Goal: Check status: Check status

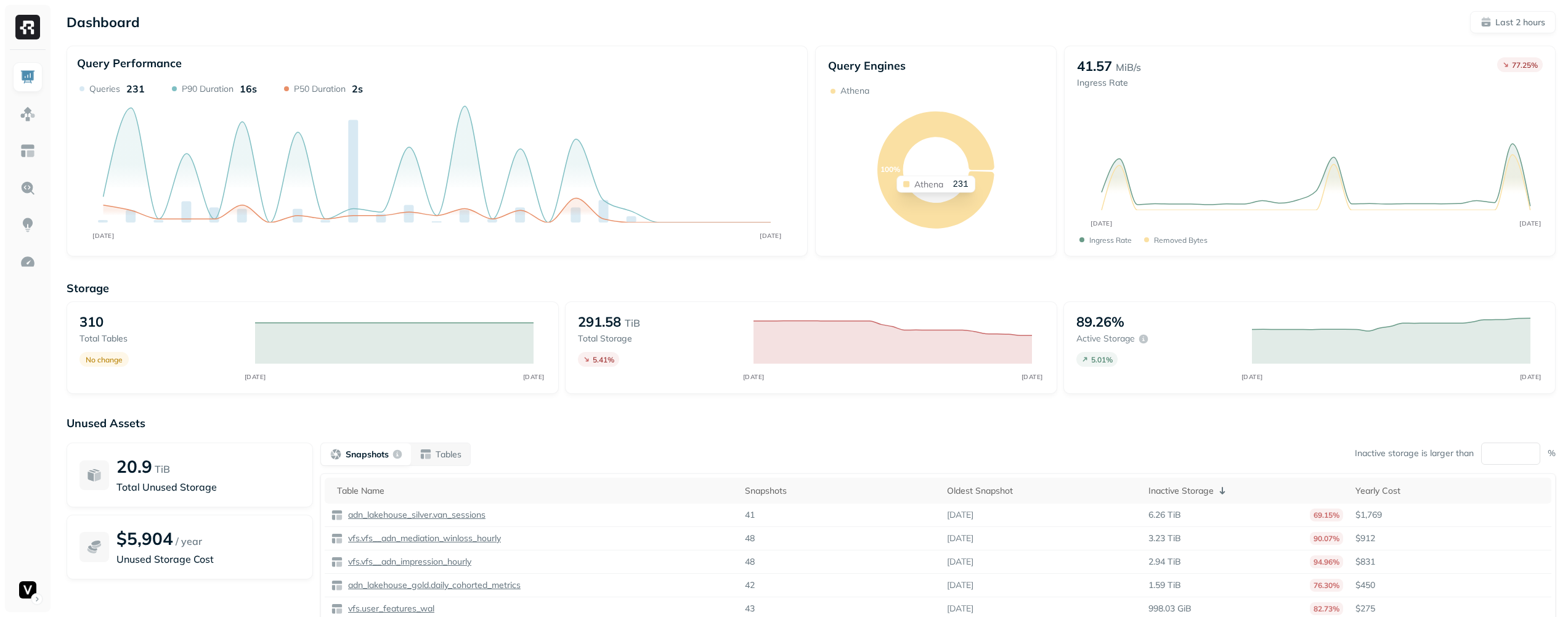
click at [902, 136] on icon at bounding box center [936, 170] width 117 height 117
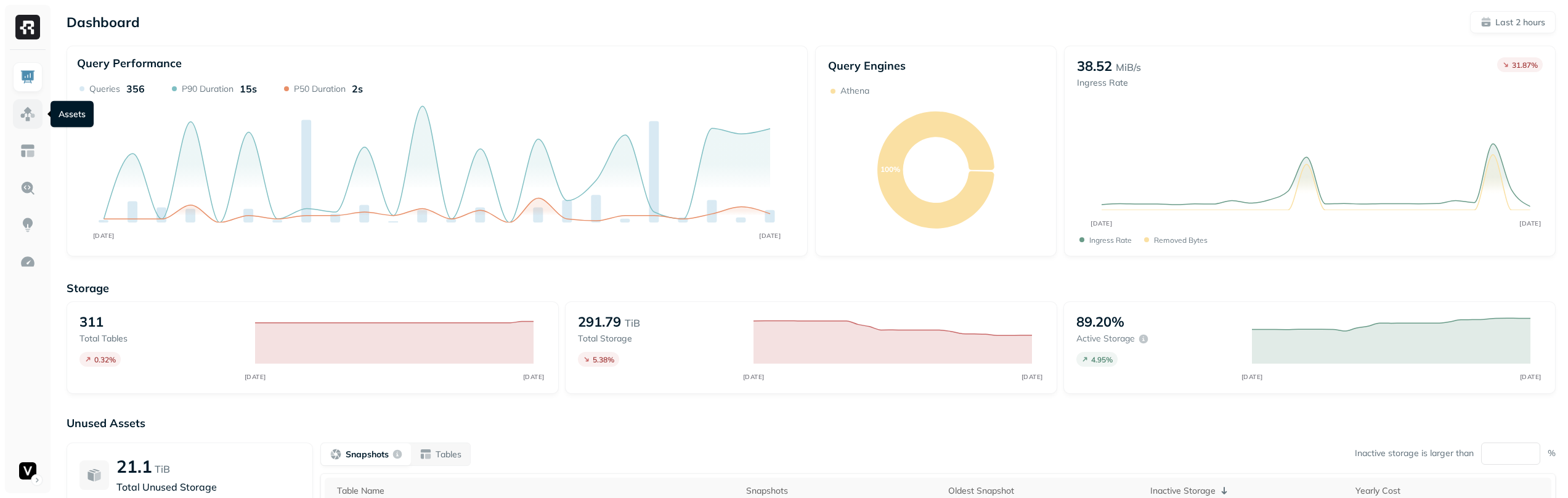
click at [26, 118] on img at bounding box center [28, 114] width 16 height 16
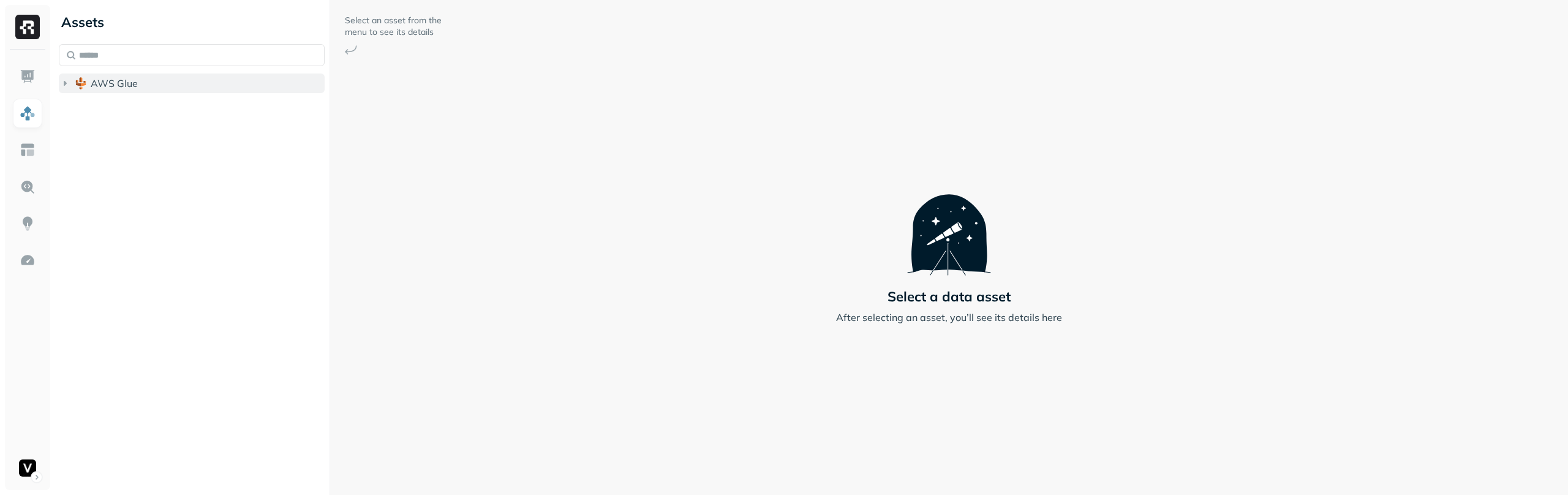
click at [143, 74] on button "AWS Glue" at bounding box center [192, 83] width 265 height 20
click at [139, 101] on span "adn_lakehouse_bronze" at bounding box center [155, 106] width 105 height 12
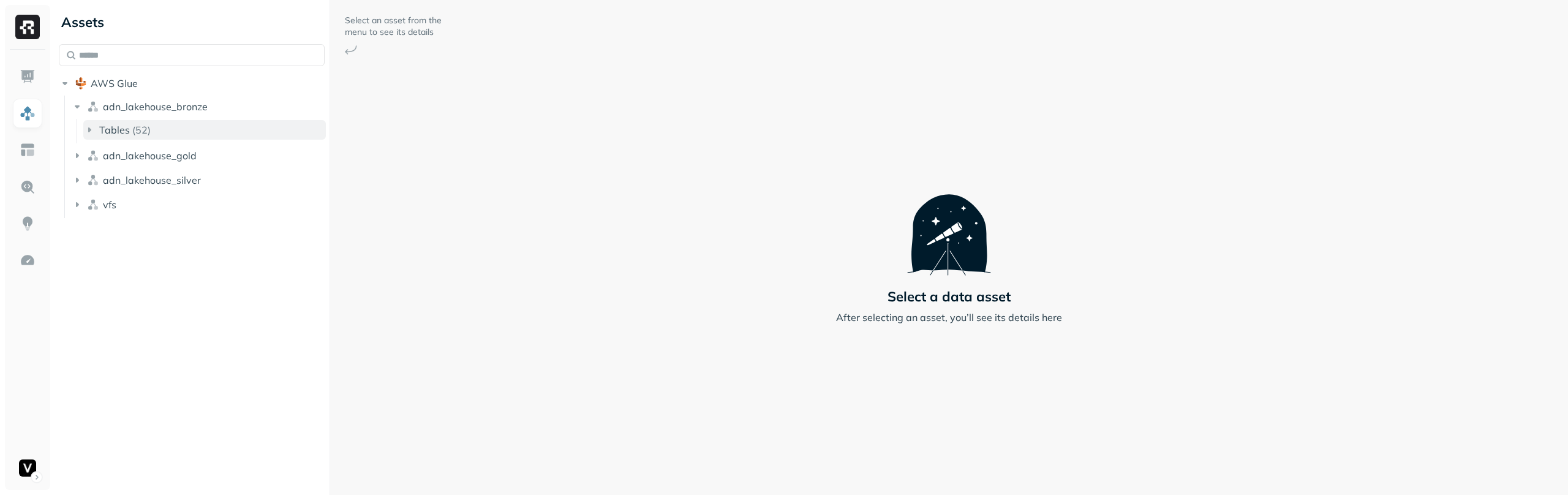
click at [151, 132] on button "Tables ( 52 )" at bounding box center [204, 130] width 243 height 20
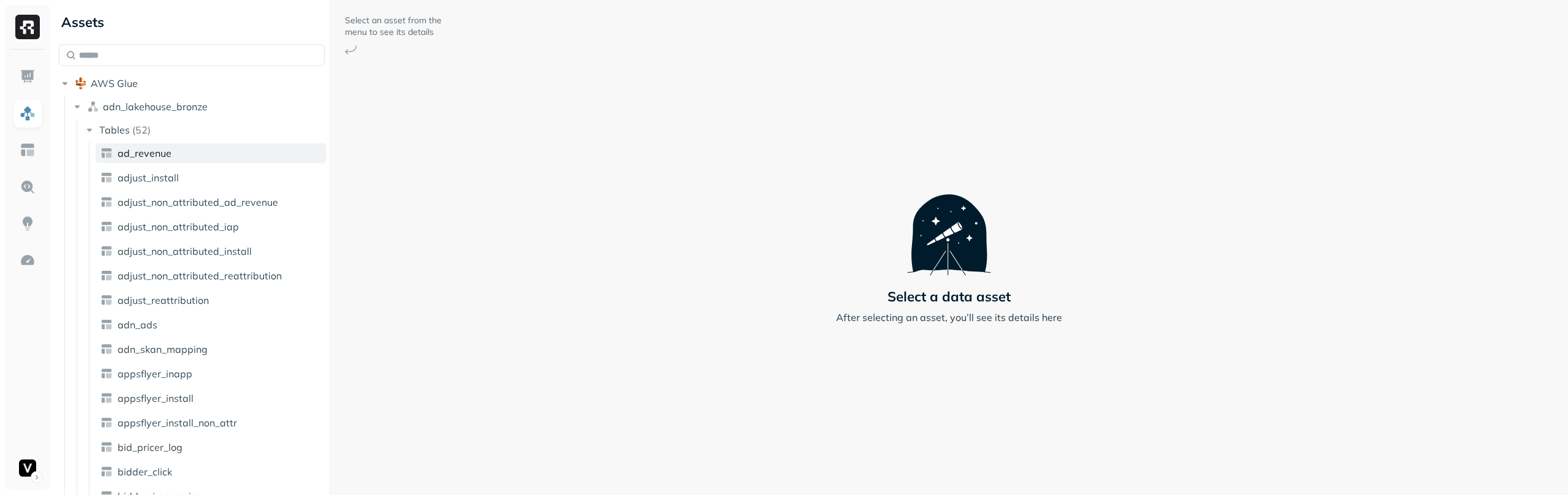
click at [155, 148] on span "ad_revenue" at bounding box center [144, 153] width 54 height 12
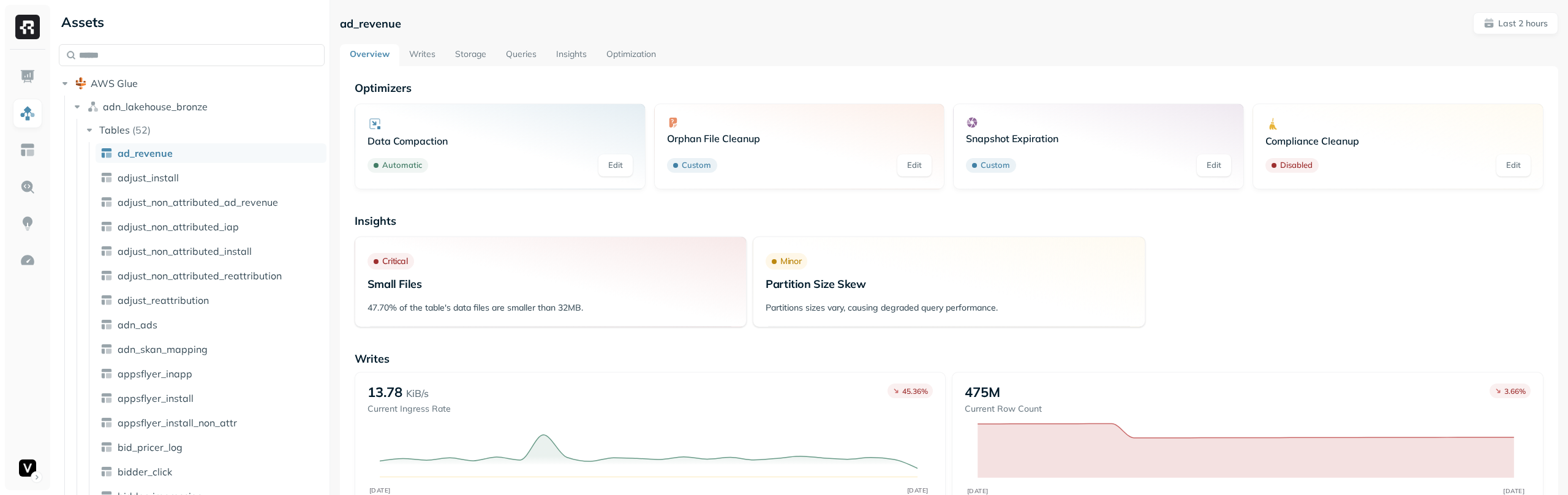
click at [419, 58] on link "Writes" at bounding box center [422, 55] width 46 height 22
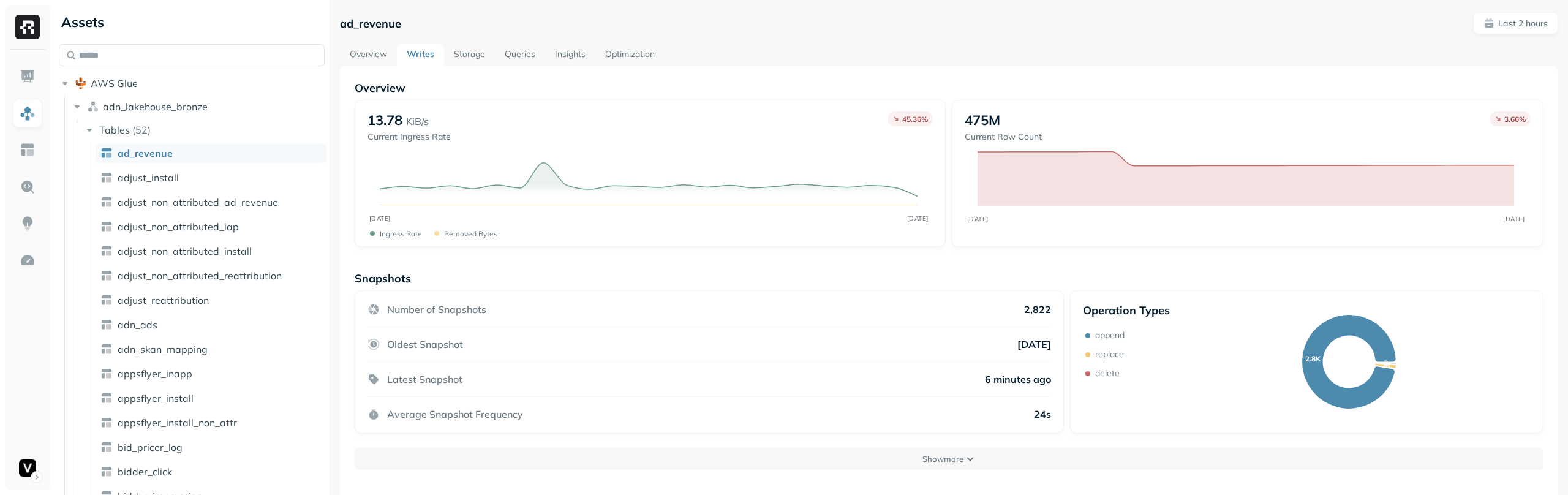
click at [373, 58] on link "Overview" at bounding box center [368, 55] width 57 height 22
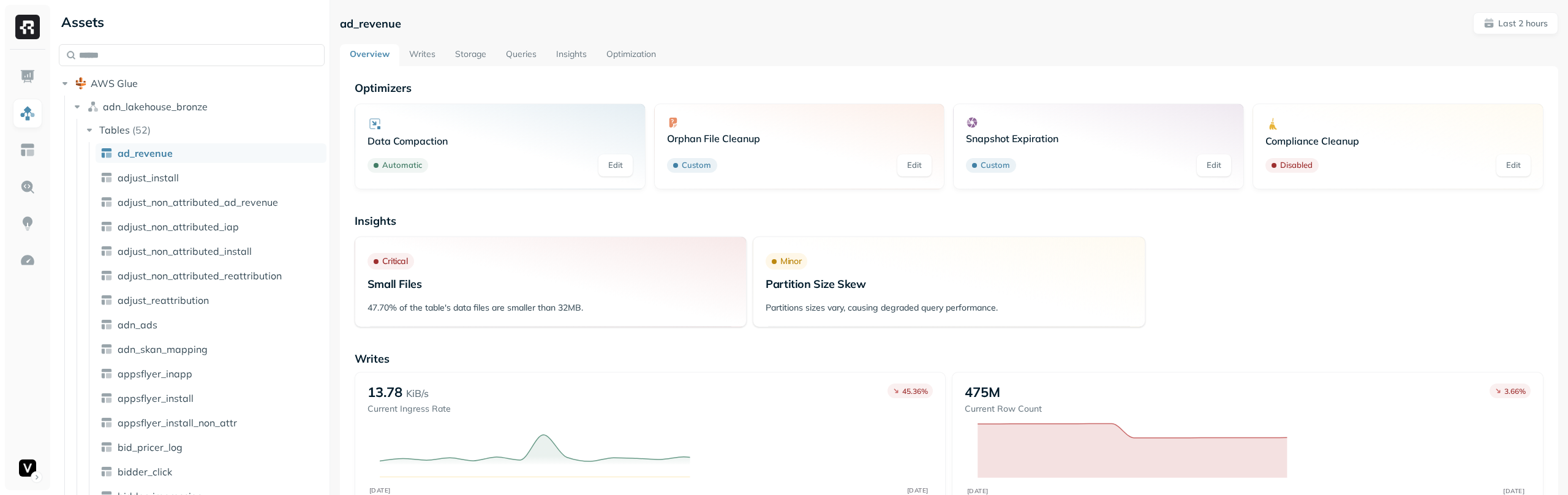
click at [415, 48] on link "Writes" at bounding box center [422, 55] width 46 height 22
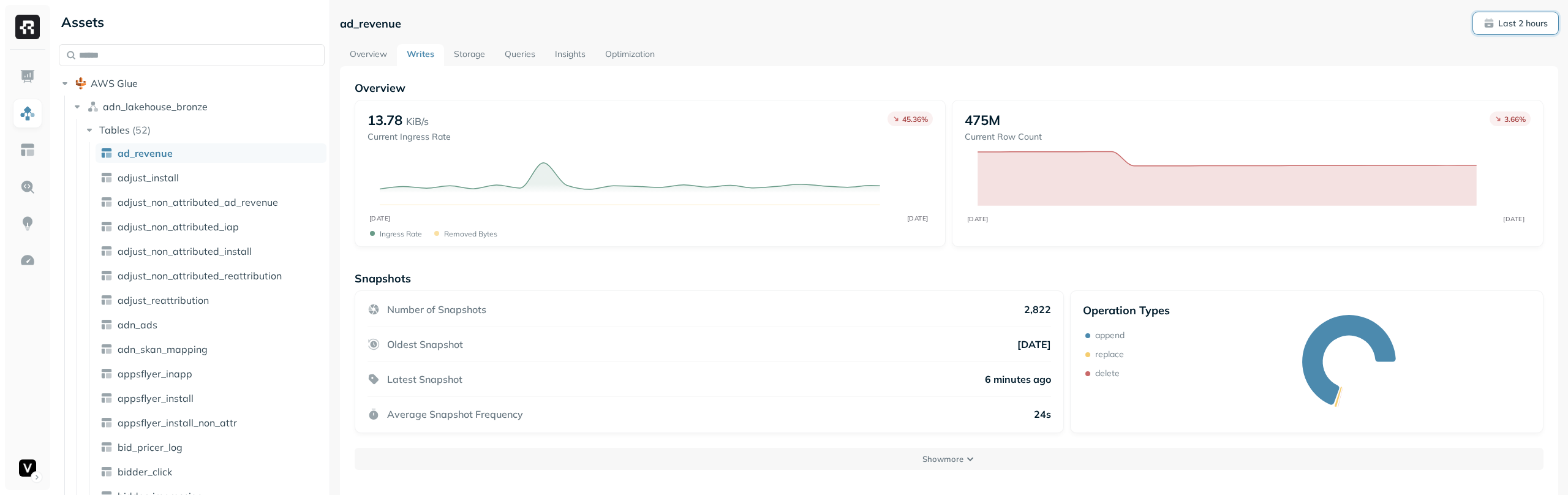
click at [1499, 17] on p "Last 2 hours" at bounding box center [1523, 23] width 50 height 12
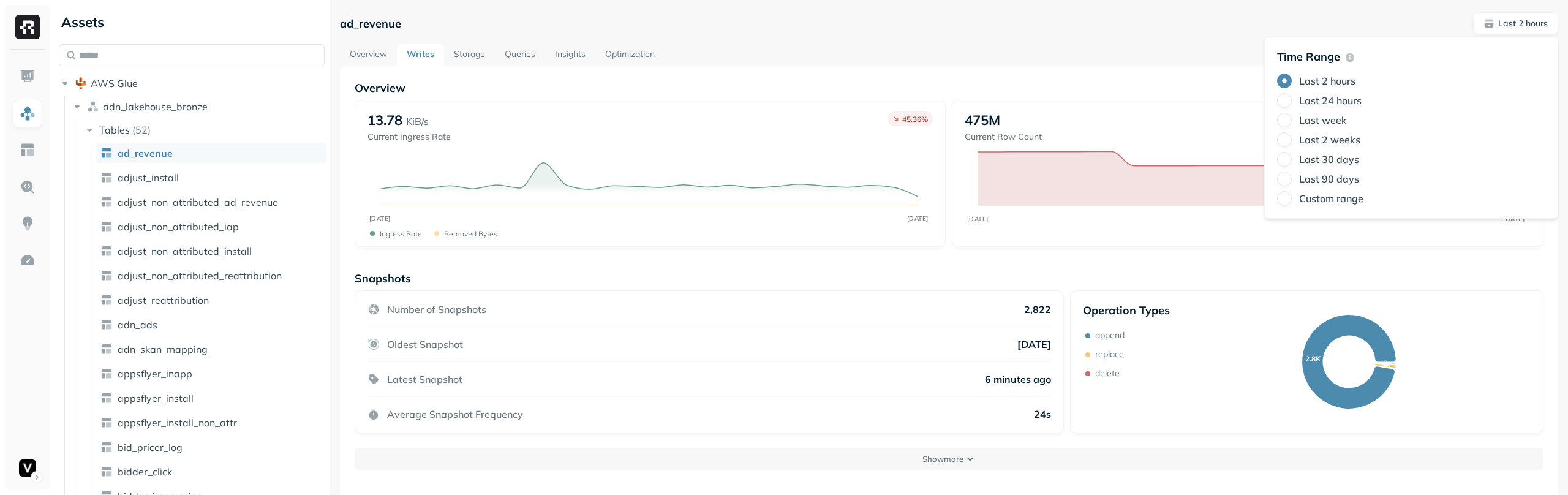
click at [1337, 101] on label "Last 24 hours" at bounding box center [1330, 100] width 63 height 12
click at [1292, 101] on button "Last 24 hours" at bounding box center [1284, 101] width 15 height 15
click at [1335, 130] on div "Last 2 hours Last 24 hours Last week Last 2 weeks Last 30 days Last 90 days Cus…" at bounding box center [1411, 139] width 268 height 132
click at [1336, 133] on label "Last 2 weeks" at bounding box center [1330, 139] width 61 height 12
click at [1292, 133] on button "Last 2 weeks" at bounding box center [1284, 139] width 15 height 15
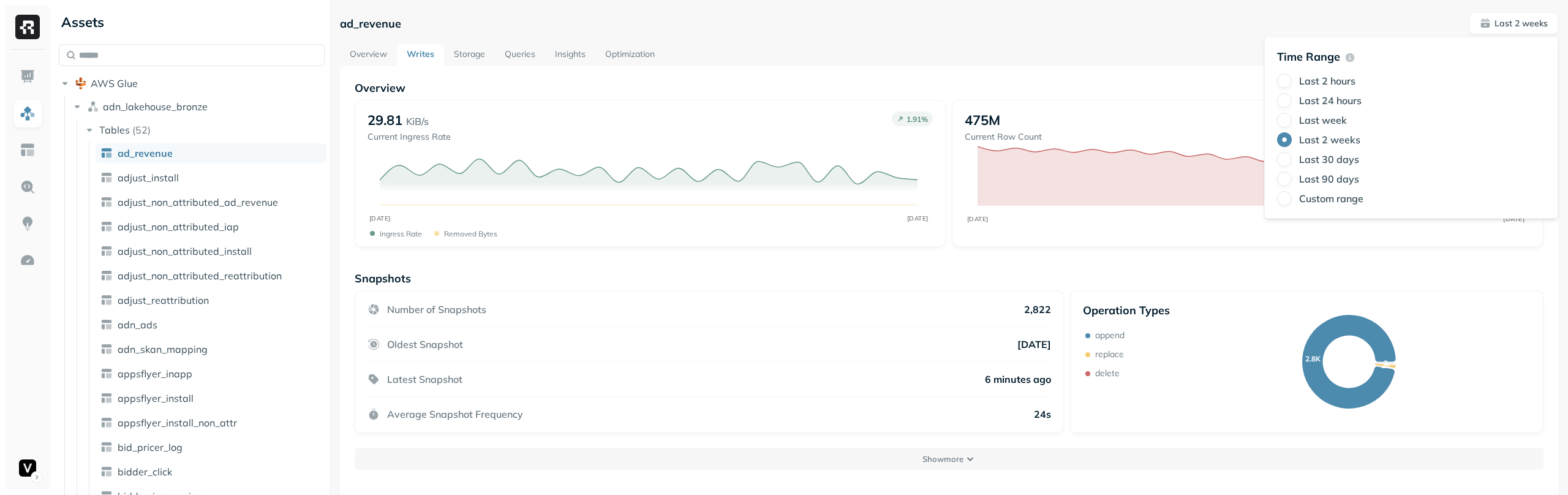
click at [1326, 115] on label "Last week" at bounding box center [1323, 120] width 48 height 12
click at [1292, 115] on button "Last week" at bounding box center [1284, 120] width 15 height 15
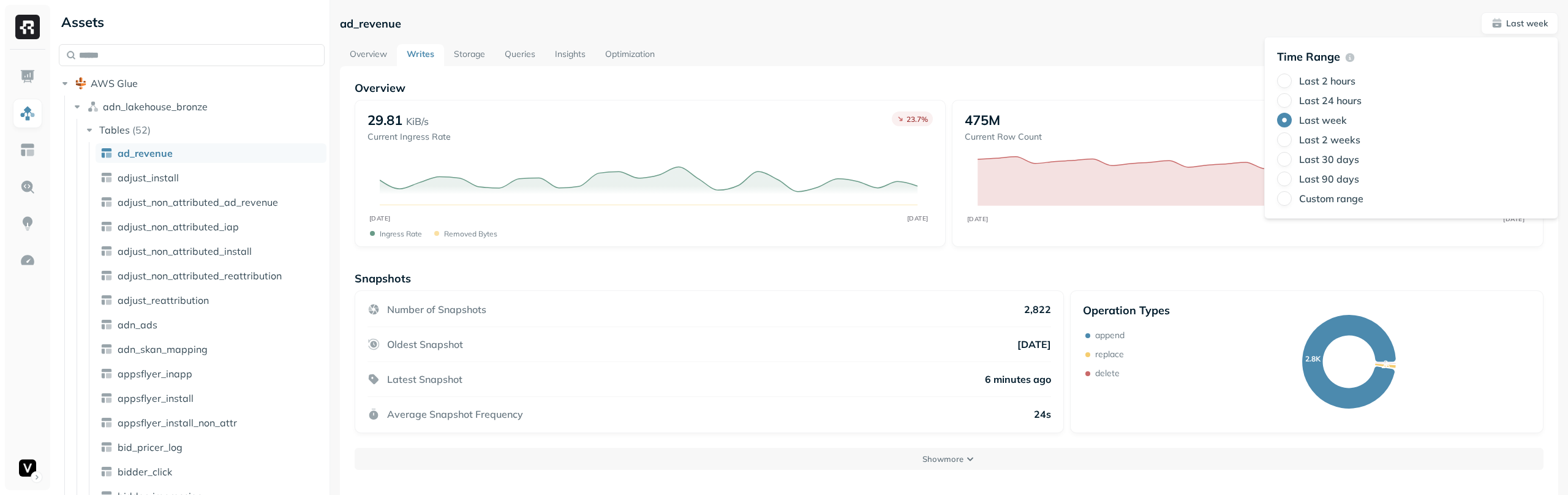
click at [1131, 59] on div "Overview Writes Storage Queries Insights Optimization" at bounding box center [949, 55] width 1218 height 22
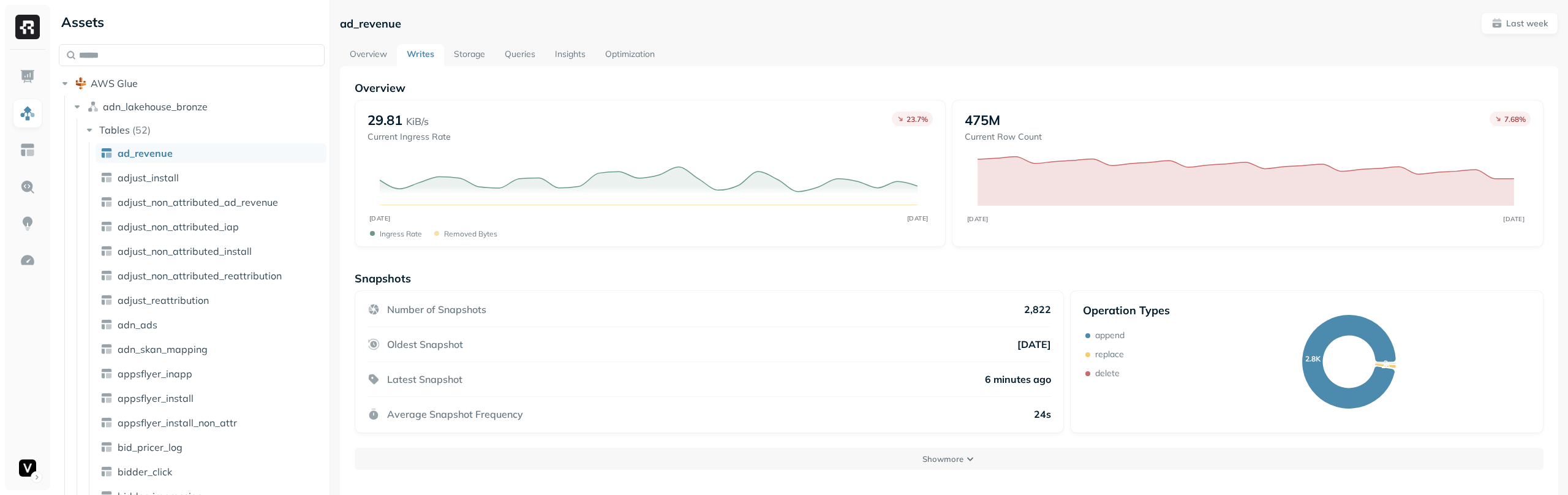
click at [462, 53] on link "Storage" at bounding box center [470, 55] width 51 height 22
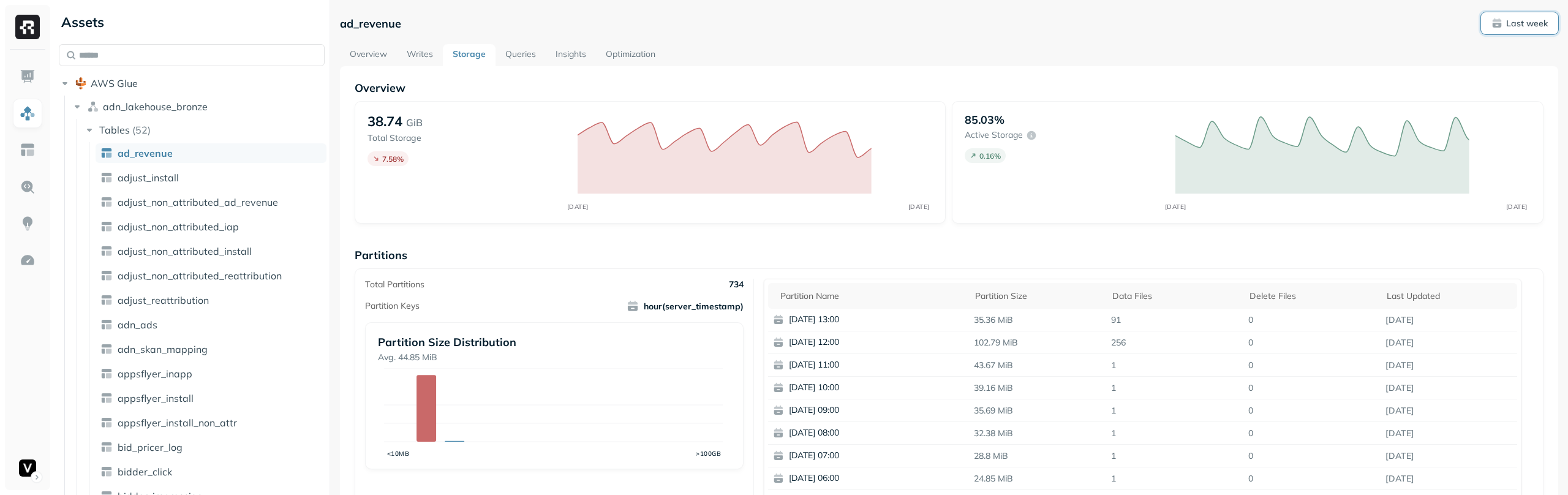
click at [1507, 17] on p "Last week" at bounding box center [1526, 23] width 42 height 12
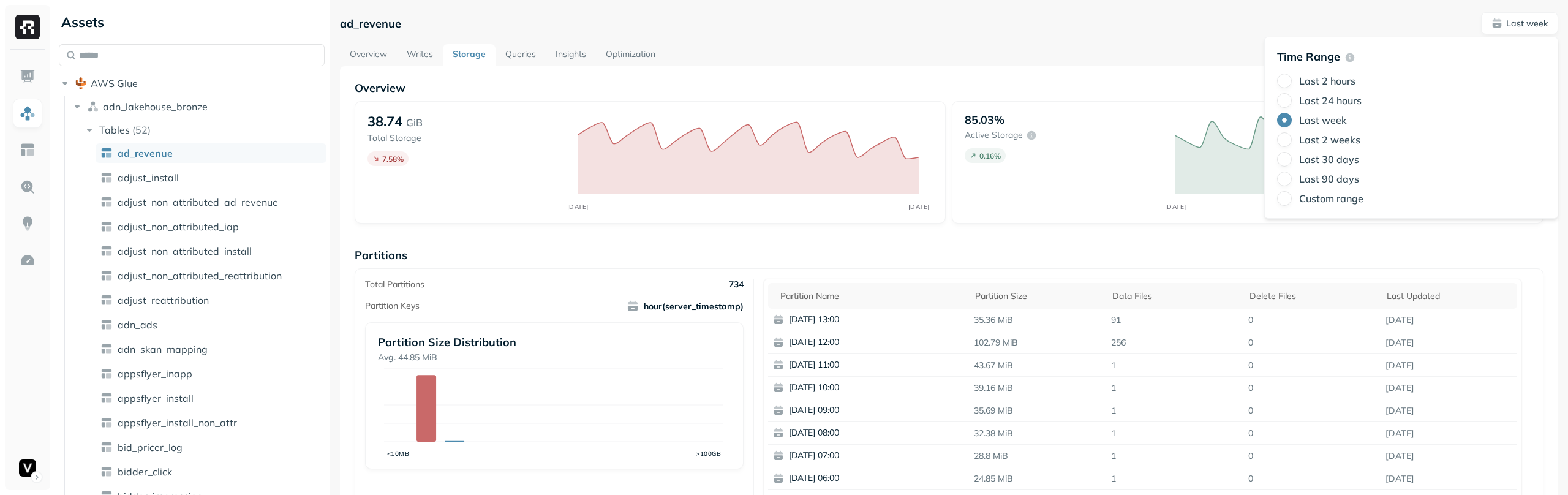
click at [1335, 144] on label "Last 2 weeks" at bounding box center [1330, 139] width 61 height 12
click at [1292, 144] on button "Last 2 weeks" at bounding box center [1284, 139] width 15 height 15
click at [1335, 125] on label "Last week" at bounding box center [1323, 120] width 48 height 12
click at [1292, 125] on button "Last week" at bounding box center [1284, 120] width 15 height 15
click at [1329, 139] on label "Last 2 weeks" at bounding box center [1330, 139] width 61 height 12
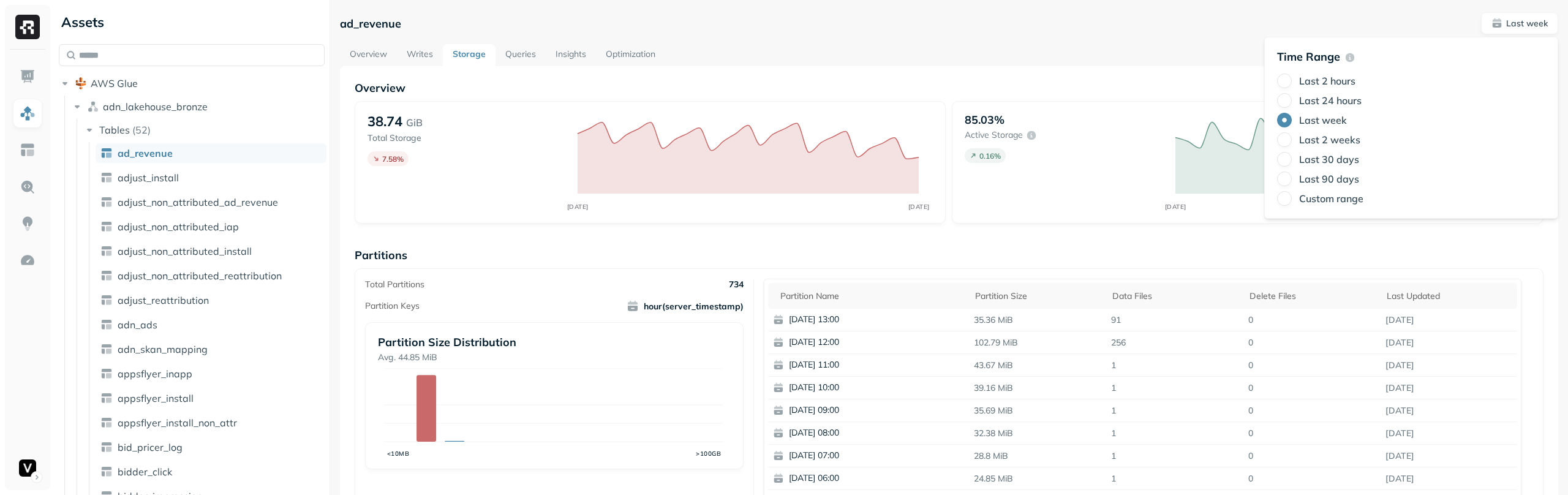
click at [1292, 139] on button "Last 2 weeks" at bounding box center [1284, 139] width 15 height 15
click at [1338, 162] on label "Last 30 days" at bounding box center [1329, 159] width 60 height 12
click at [1292, 162] on button "Last 30 days" at bounding box center [1284, 159] width 15 height 15
click at [1109, 52] on div "Overview Writes Storage Queries Insights Optimization" at bounding box center [949, 55] width 1218 height 22
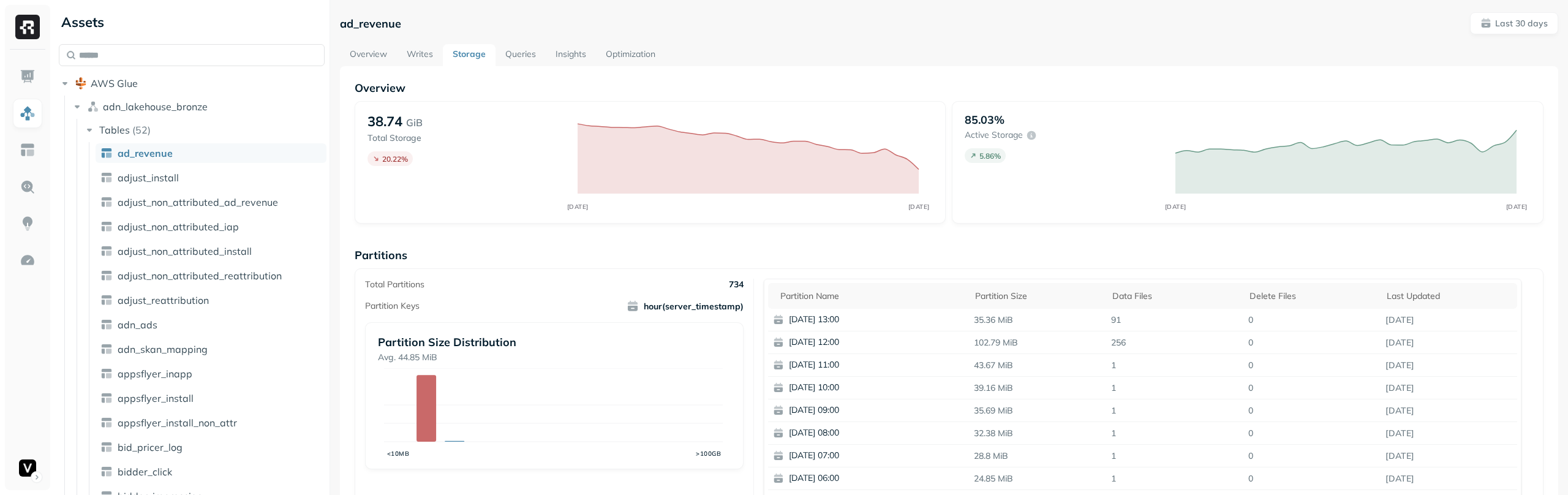
click at [1094, 35] on div "ad_revenue Last 30 days Overview Writes Storage Queries Insights Optimization O…" at bounding box center [949, 474] width 1218 height 924
